Goal: Task Accomplishment & Management: Use online tool/utility

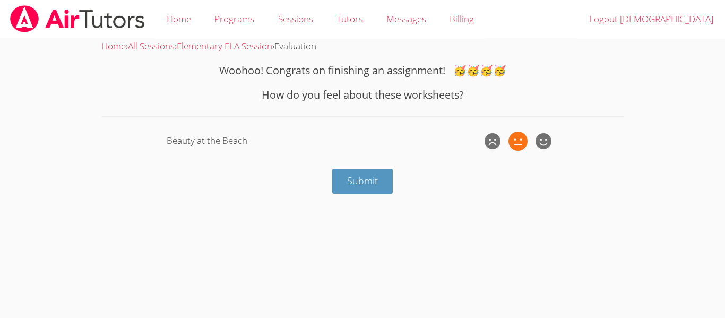
click at [523, 141] on icon at bounding box center [517, 141] width 19 height 19
click at [0, 0] on input "radio" at bounding box center [0, 0] width 0 height 0
click at [523, 141] on icon at bounding box center [517, 141] width 19 height 19
click at [0, 0] on input "radio" at bounding box center [0, 0] width 0 height 0
click at [367, 187] on button "Submit" at bounding box center [362, 181] width 61 height 25
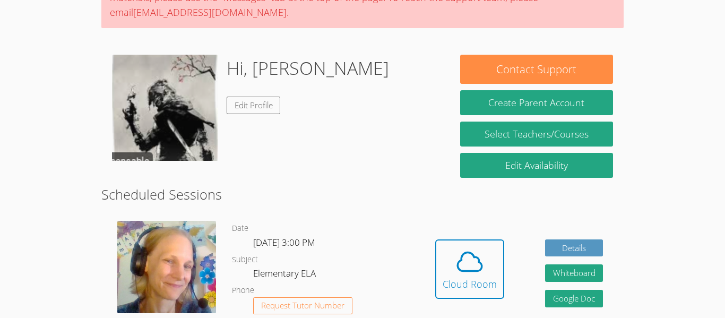
scroll to position [117, 0]
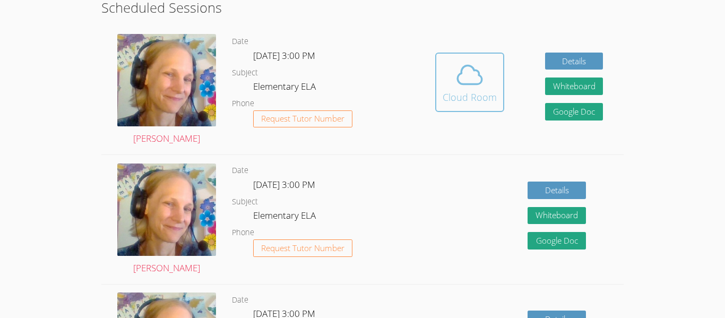
scroll to position [305, 0]
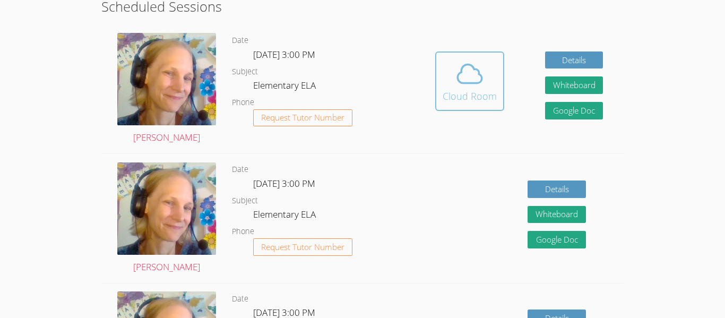
click at [462, 88] on icon at bounding box center [470, 74] width 30 height 30
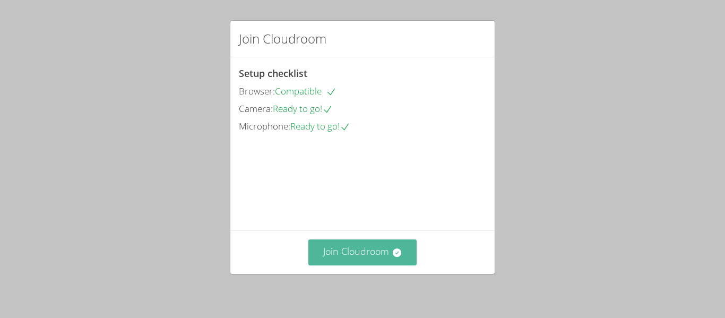
click at [343, 250] on button "Join Cloudroom" at bounding box center [362, 252] width 109 height 26
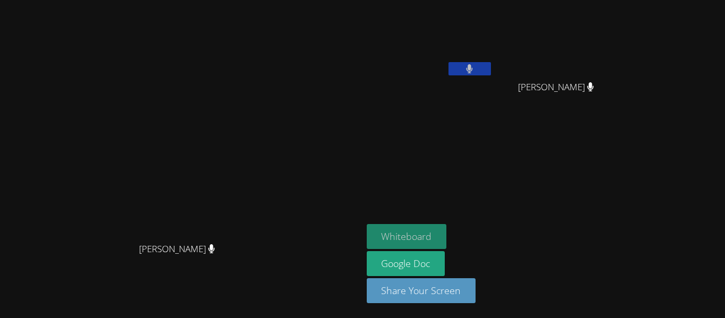
click at [447, 231] on button "Whiteboard" at bounding box center [407, 236] width 80 height 25
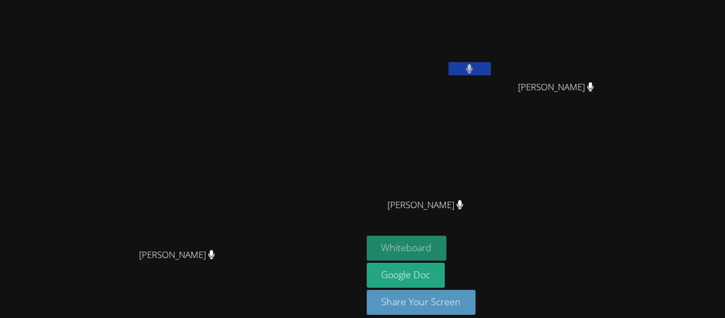
click at [447, 240] on button "Whiteboard" at bounding box center [407, 248] width 80 height 25
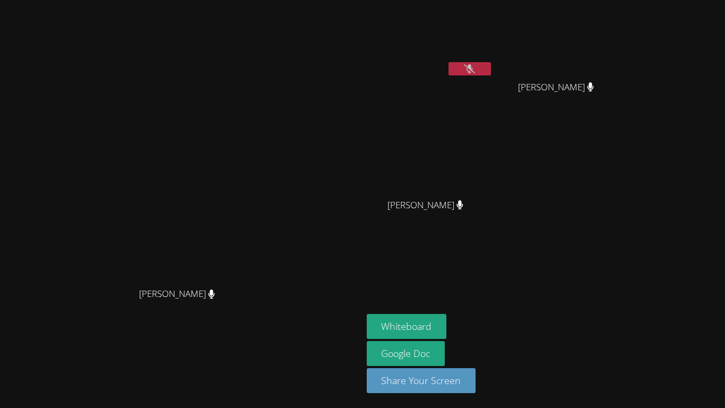
click at [491, 62] on button at bounding box center [469, 68] width 42 height 13
click at [475, 66] on icon at bounding box center [469, 68] width 11 height 9
click at [491, 66] on button at bounding box center [469, 68] width 42 height 13
click at [475, 66] on icon at bounding box center [469, 68] width 11 height 9
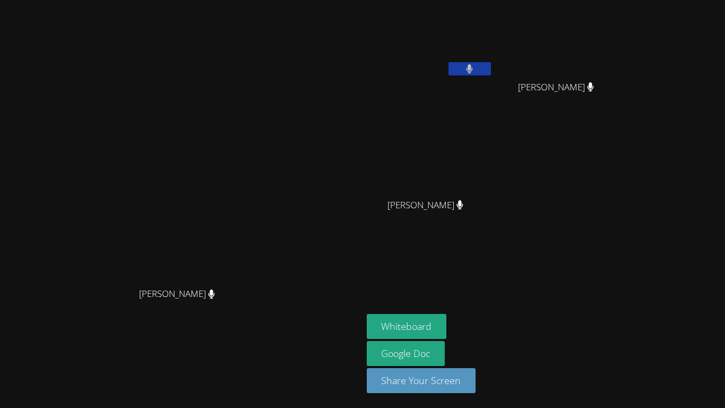
click at [491, 66] on button at bounding box center [469, 68] width 42 height 13
click at [475, 66] on icon at bounding box center [469, 68] width 11 height 9
click at [491, 66] on button at bounding box center [469, 68] width 42 height 13
click at [617, 128] on div "Ezekiel Retes Tommy Quach Tommy Quach Jeth Santiago Jeth Santiago" at bounding box center [495, 119] width 257 height 231
drag, startPoint x: 617, startPoint y: 128, endPoint x: 405, endPoint y: 0, distance: 247.7
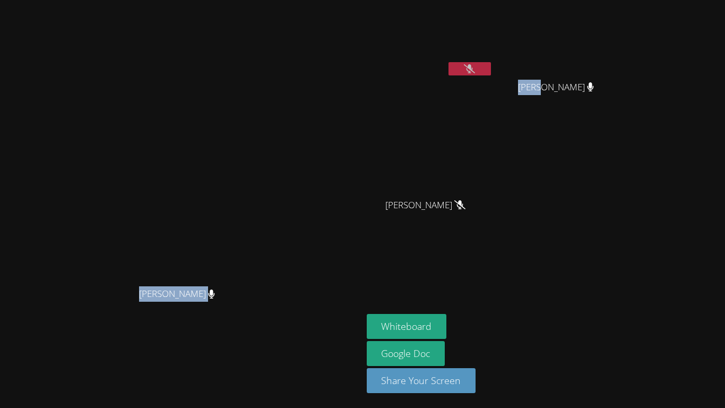
click at [405, 0] on div "Marie Steinberg Marie Steinberg Ezekiel Retes Tommy Quach Tommy Quach Jeth Sant…" at bounding box center [362, 204] width 725 height 408
click at [493, 60] on video at bounding box center [430, 39] width 126 height 71
click at [475, 67] on icon at bounding box center [469, 68] width 11 height 9
click at [101, 282] on video at bounding box center [180, 182] width 159 height 199
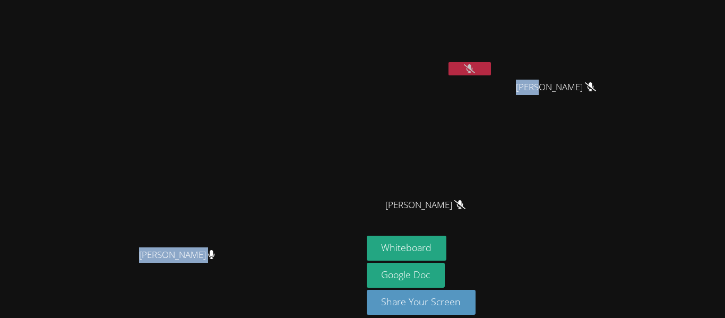
click at [475, 64] on icon at bounding box center [469, 68] width 11 height 9
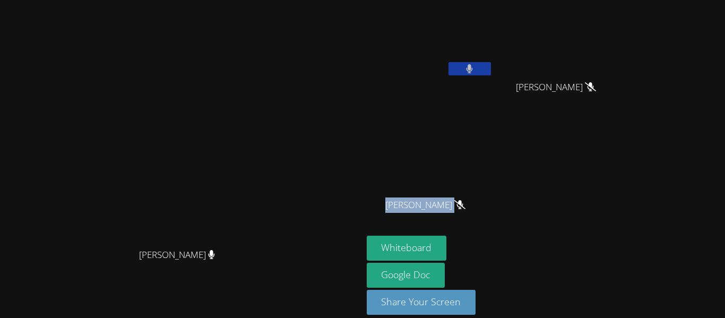
drag, startPoint x: 552, startPoint y: 206, endPoint x: 548, endPoint y: 182, distance: 24.8
click at [493, 182] on div "Jeth Santiago Jeth Santiago" at bounding box center [430, 179] width 126 height 114
click at [493, 182] on video at bounding box center [430, 157] width 126 height 71
